Goal: Use online tool/utility: Utilize a website feature to perform a specific function

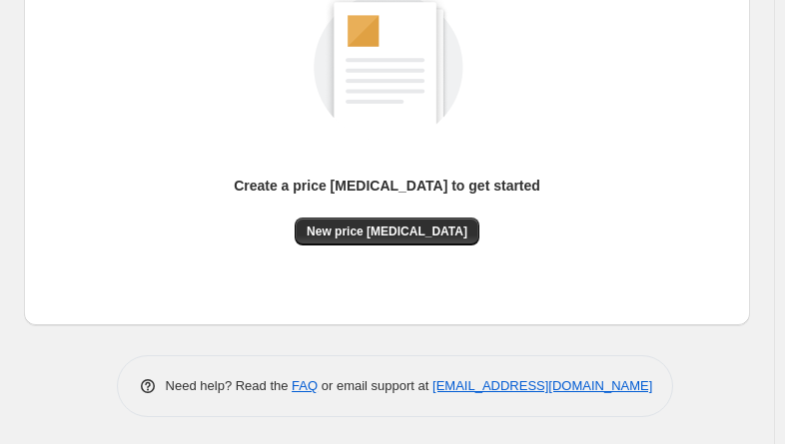
scroll to position [302, 0]
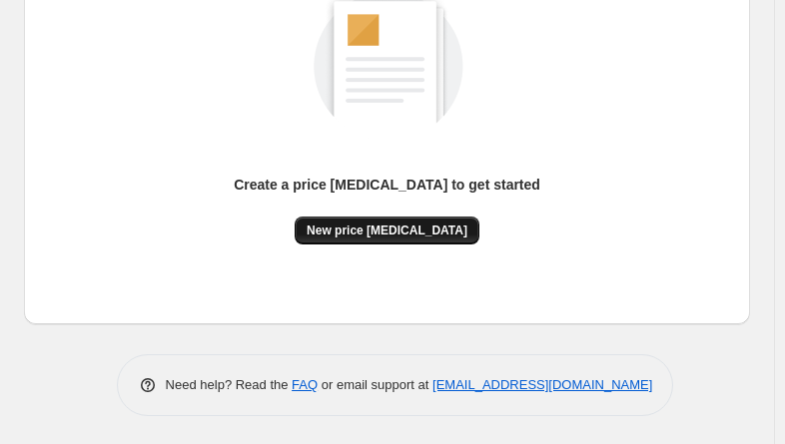
click at [413, 223] on span "New price [MEDICAL_DATA]" at bounding box center [386, 231] width 161 height 16
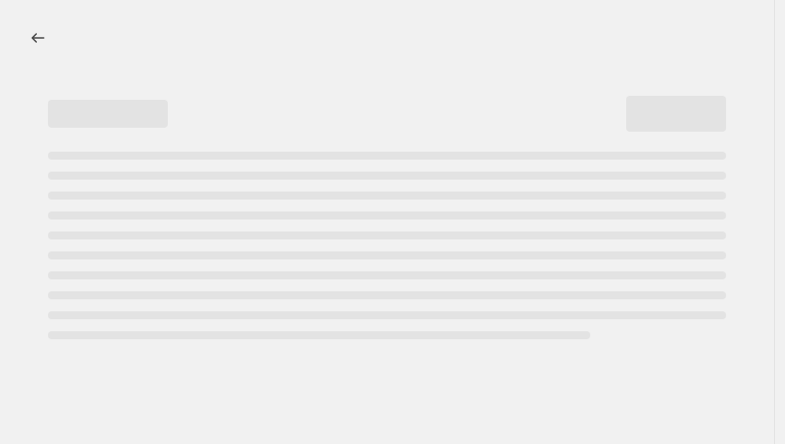
select select "percentage"
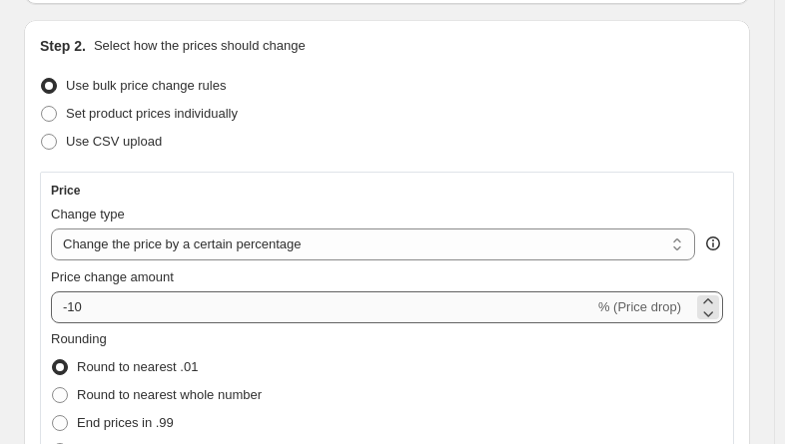
scroll to position [200, 0]
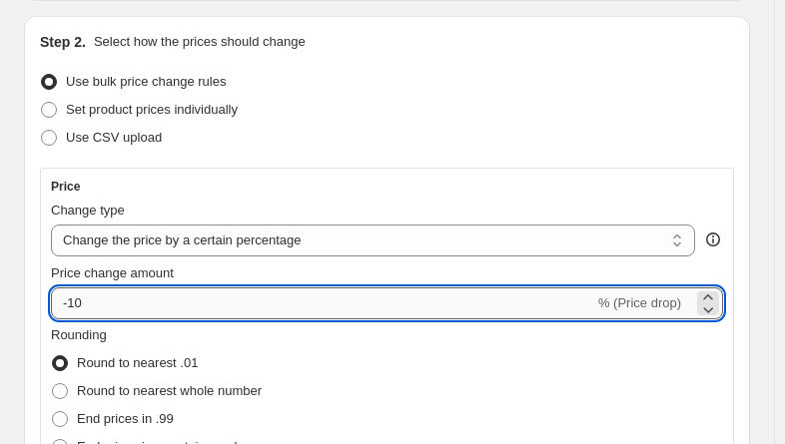
click at [162, 314] on input "-10" at bounding box center [322, 304] width 543 height 32
type input "-1"
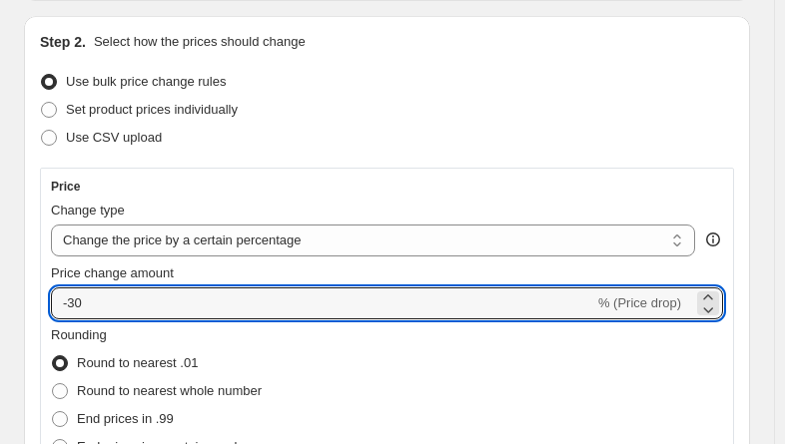
type input "-30"
click at [605, 177] on div "Price Change type Change the price to a certain amount Change the price by a ce…" at bounding box center [387, 342] width 694 height 348
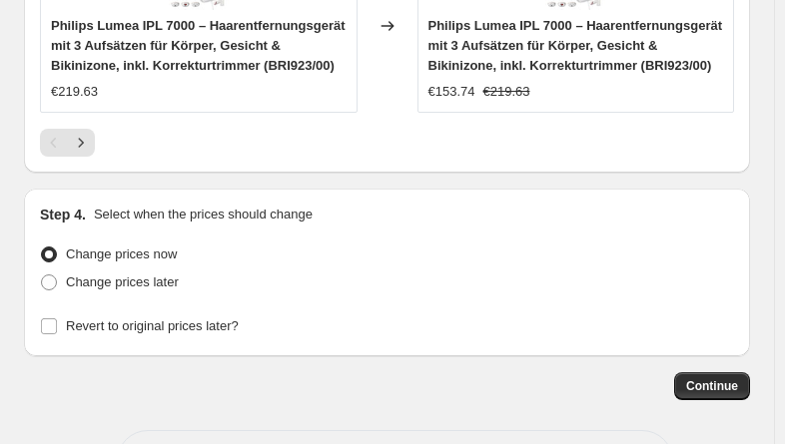
scroll to position [2431, 0]
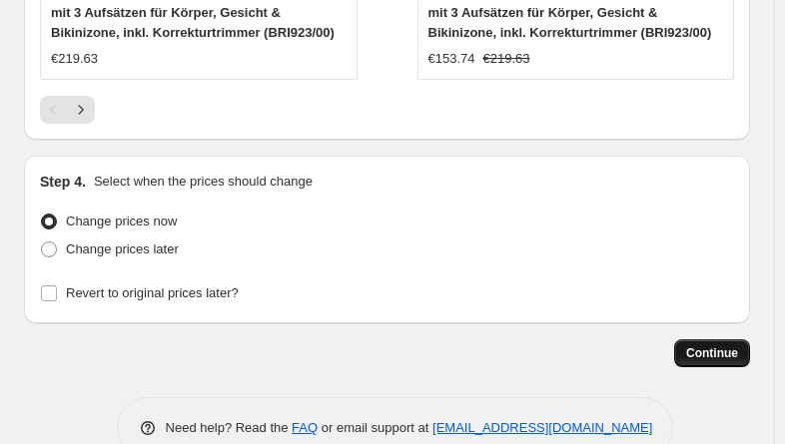
click at [738, 345] on span "Continue" at bounding box center [712, 353] width 52 height 16
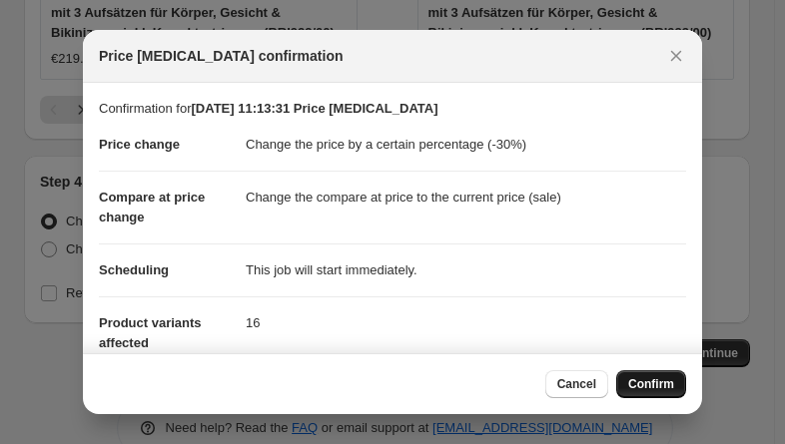
click at [661, 386] on span "Confirm" at bounding box center [651, 384] width 46 height 16
